Goal: Find contact information: Find contact information

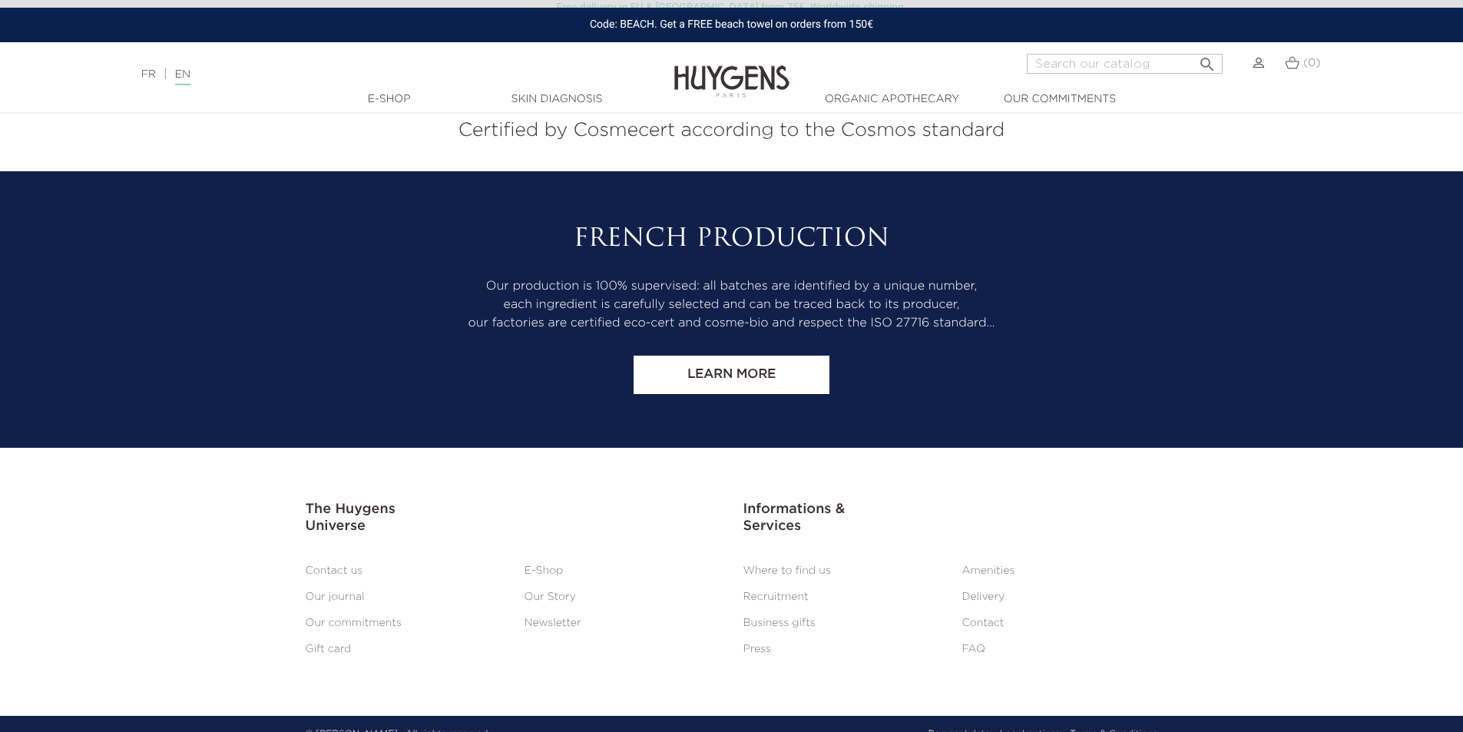
click at [341, 565] on link "Contact us" at bounding box center [335, 570] width 58 height 11
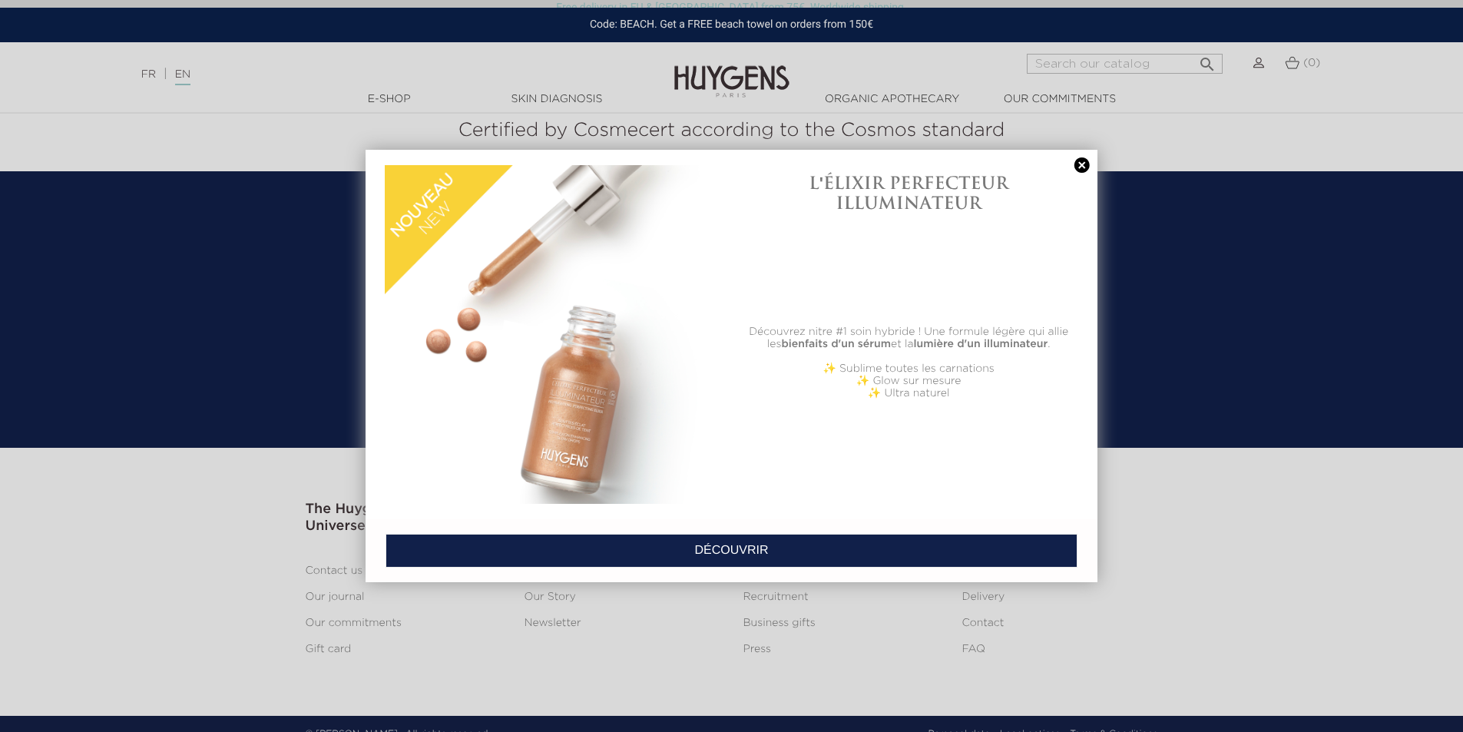
click at [1079, 164] on link at bounding box center [1083, 165] width 22 height 16
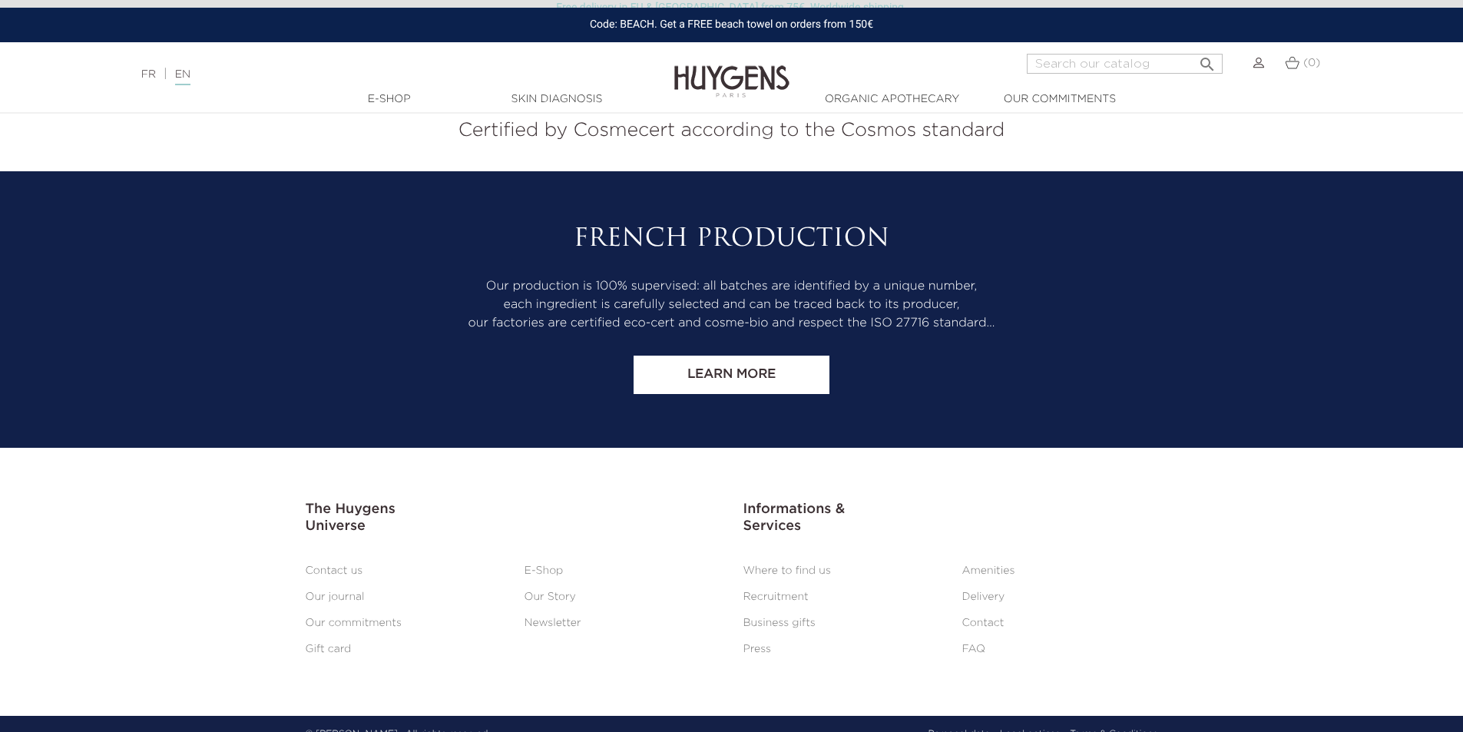
click at [1154, 589] on ul "Where to find us Amenities Recruitment Delivery Business gifts Contact Press FAQ" at bounding box center [951, 610] width 438 height 104
